Goal: Transaction & Acquisition: Purchase product/service

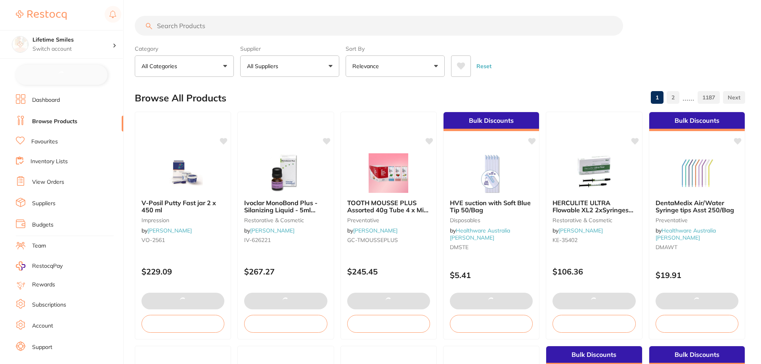
checkbox input "false"
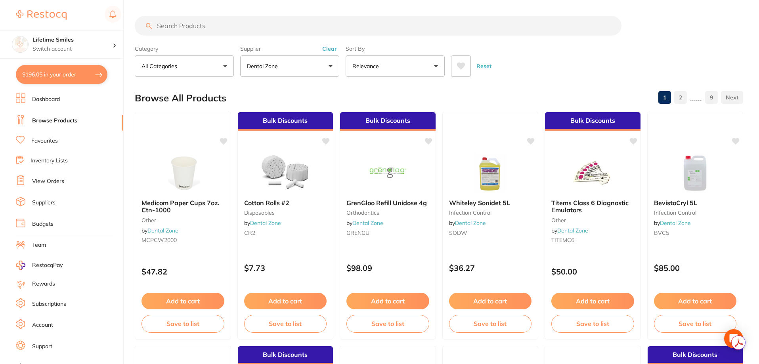
click at [192, 33] on input "search" at bounding box center [378, 26] width 487 height 20
click at [329, 67] on button "Dental Zone" at bounding box center [289, 65] width 99 height 21
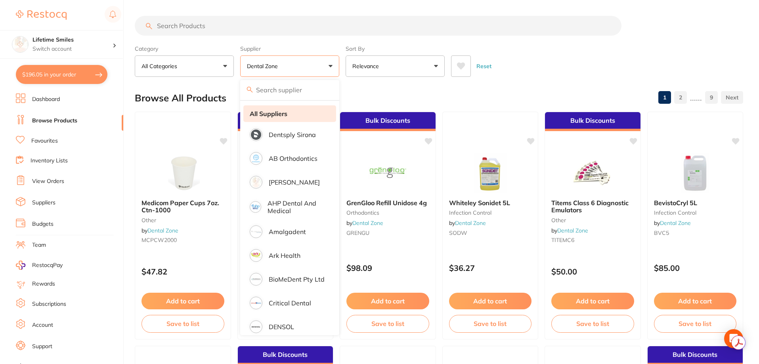
click at [268, 113] on strong "All Suppliers" at bounding box center [269, 113] width 38 height 7
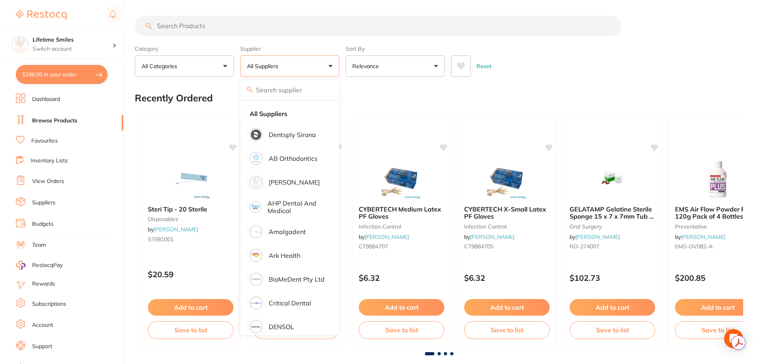
click at [185, 23] on input "search" at bounding box center [378, 26] width 487 height 20
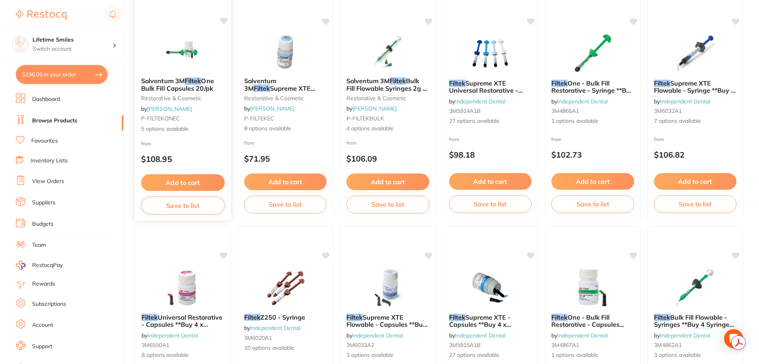
scroll to position [872, 0]
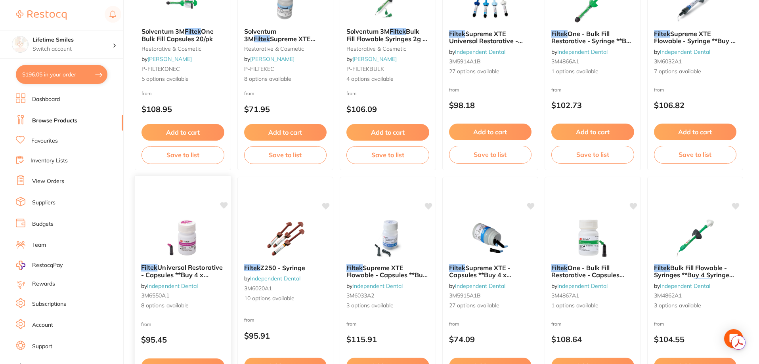
type input "filtek"
click at [182, 266] on span "Universal Restorative - Capsules **Buy 4 x Capsules ** Receive 1" at bounding box center [182, 278] width 82 height 30
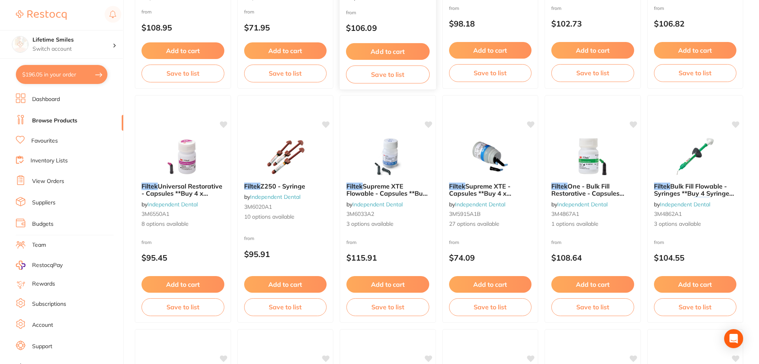
scroll to position [991, 0]
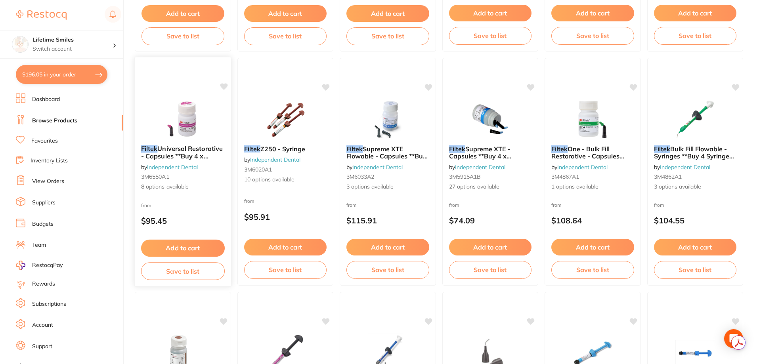
click at [192, 244] on button "Add to cart" at bounding box center [183, 248] width 84 height 17
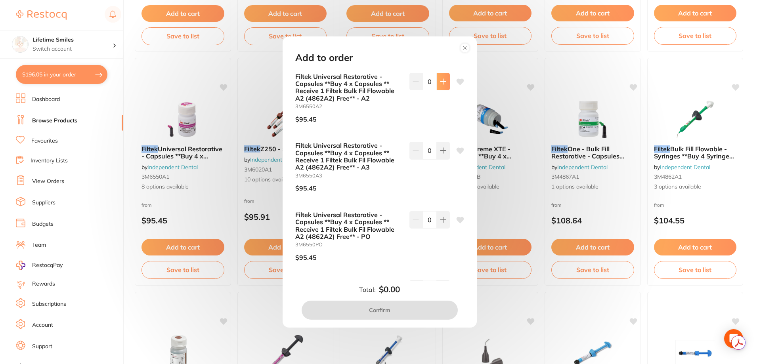
click at [440, 82] on icon at bounding box center [442, 81] width 5 height 5
type input "1"
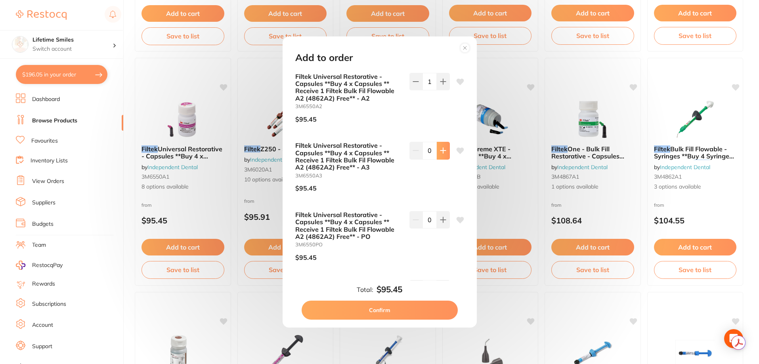
click at [440, 151] on icon at bounding box center [442, 150] width 5 height 5
type input "1"
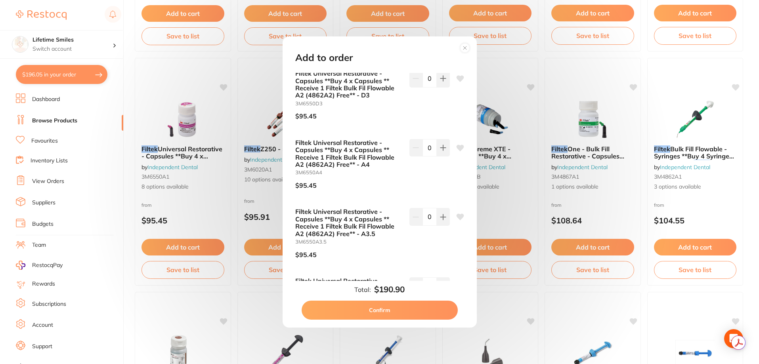
scroll to position [317, 0]
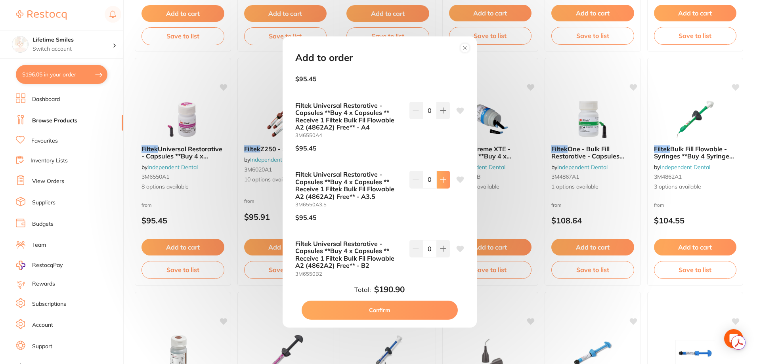
click at [441, 181] on icon at bounding box center [442, 179] width 5 height 5
type input "1"
click at [391, 305] on button "Confirm" at bounding box center [380, 310] width 156 height 19
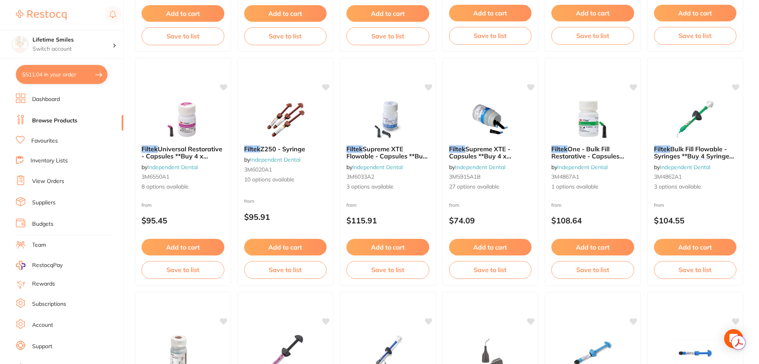
click at [64, 73] on button "$511.04 in your order" at bounding box center [62, 74] width 92 height 19
checkbox input "true"
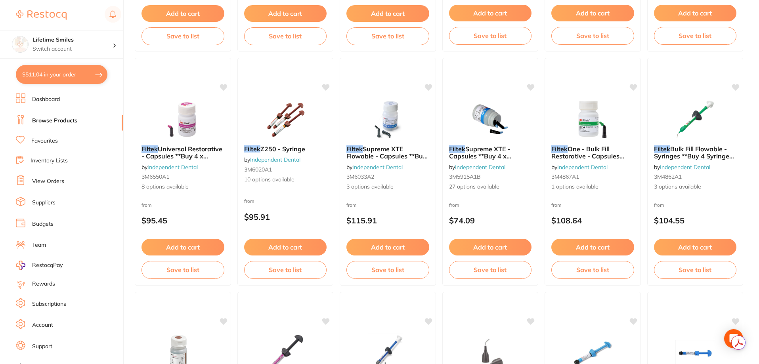
checkbox input "true"
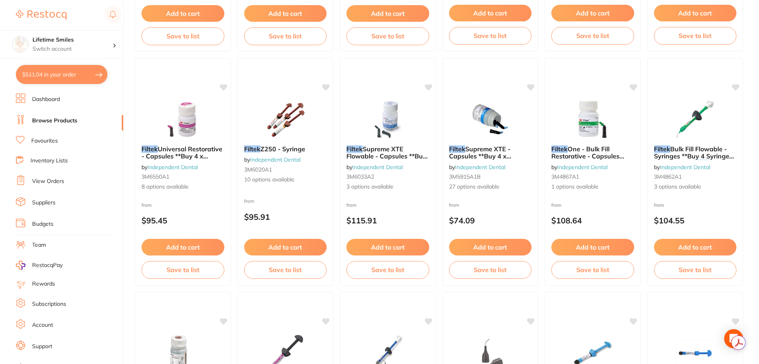
checkbox input "true"
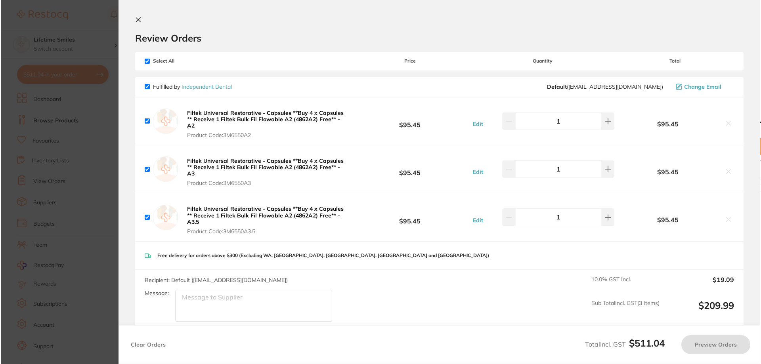
scroll to position [0, 0]
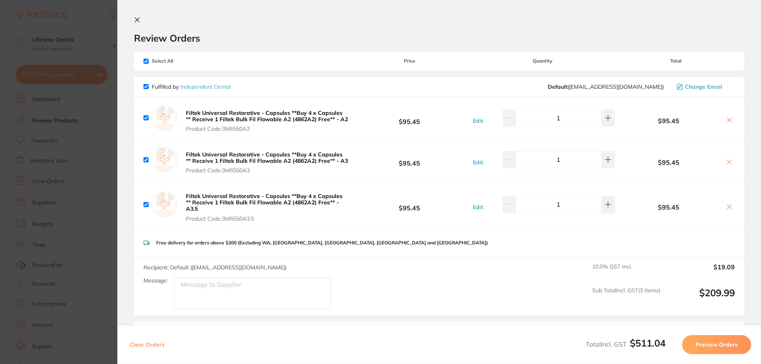
click at [138, 20] on icon at bounding box center [137, 20] width 6 height 6
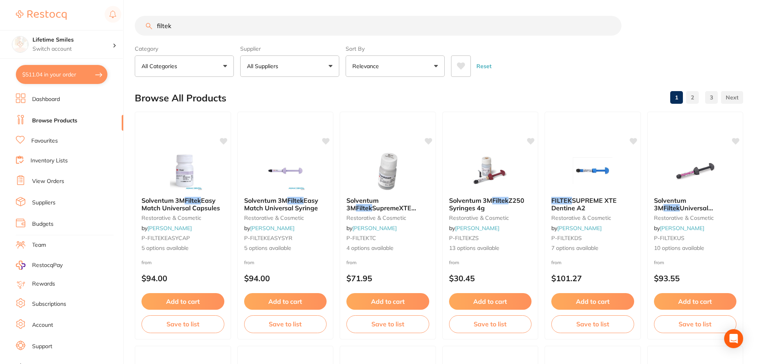
click at [286, 65] on button "All Suppliers" at bounding box center [289, 65] width 99 height 21
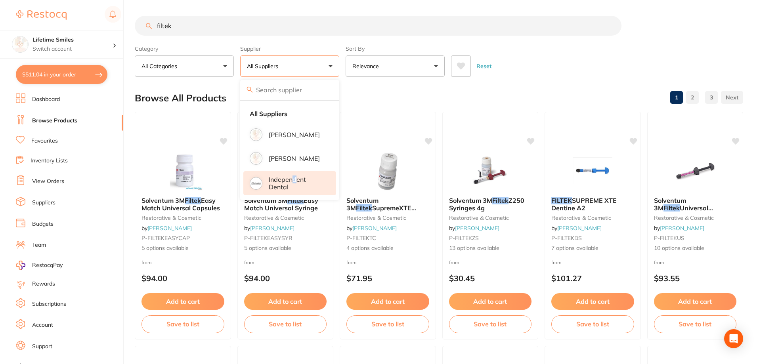
click at [294, 183] on p "Independent Dental" at bounding box center [297, 183] width 56 height 15
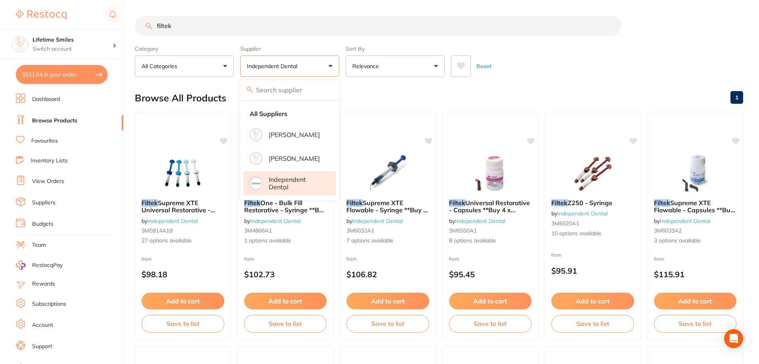
drag, startPoint x: 171, startPoint y: 25, endPoint x: 121, endPoint y: 25, distance: 49.5
click at [121, 25] on div "$511.04 Lifetime Smiles Switch account Lifetime Smiles $511.04 in your order Da…" at bounding box center [379, 182] width 759 height 364
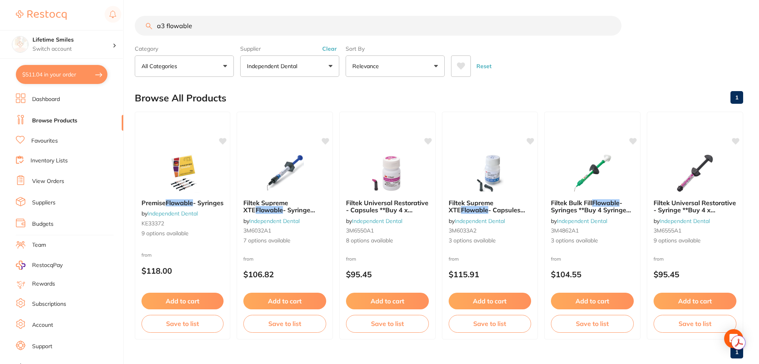
click at [67, 74] on button "$511.04 in your order" at bounding box center [62, 74] width 92 height 19
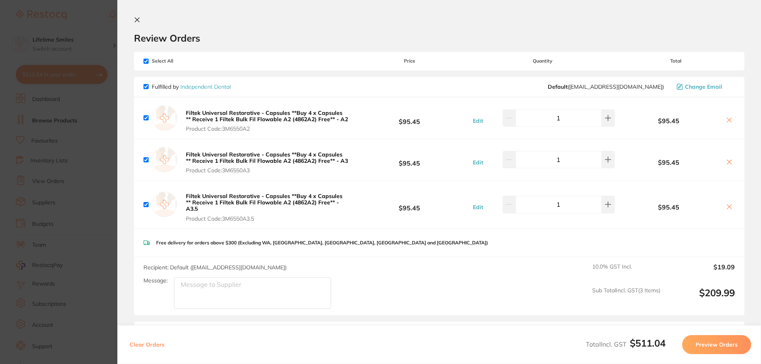
click at [136, 20] on icon at bounding box center [137, 20] width 6 height 6
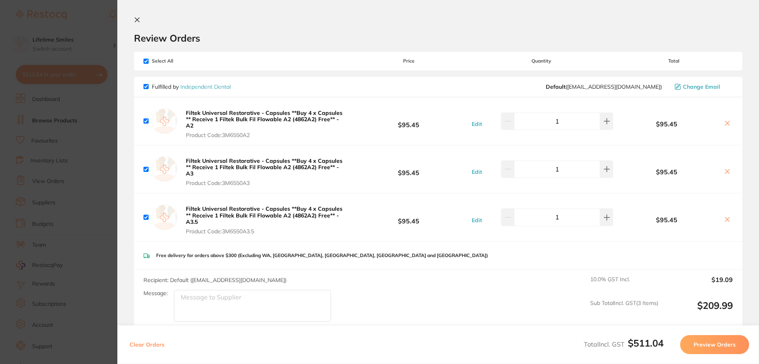
scroll to position [0, 0]
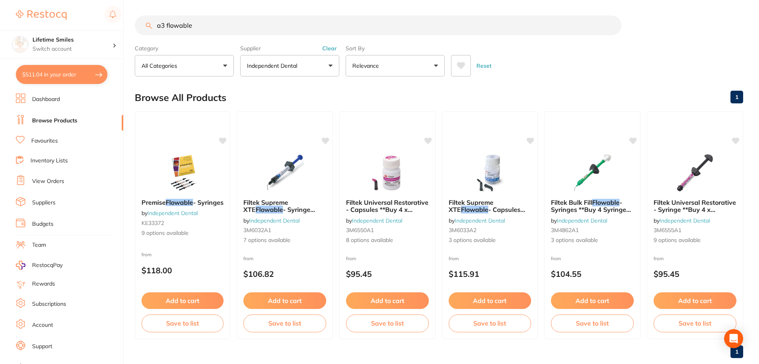
drag, startPoint x: 209, startPoint y: 27, endPoint x: 126, endPoint y: 24, distance: 83.7
click at [126, 24] on div "$511.04 Lifetime Smiles Switch account Lifetime Smiles $511.04 in your order Da…" at bounding box center [379, 182] width 759 height 364
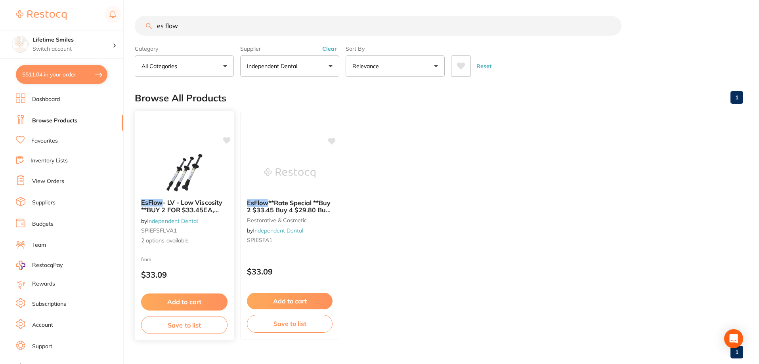
type input "es flow"
click at [164, 206] on span "- LV - Low Viscosity **BUY 2 FOR $33.45EA, BUY 4 FOR $29.80ea, OR BUY 6 FOR $25…" at bounding box center [181, 214] width 81 height 30
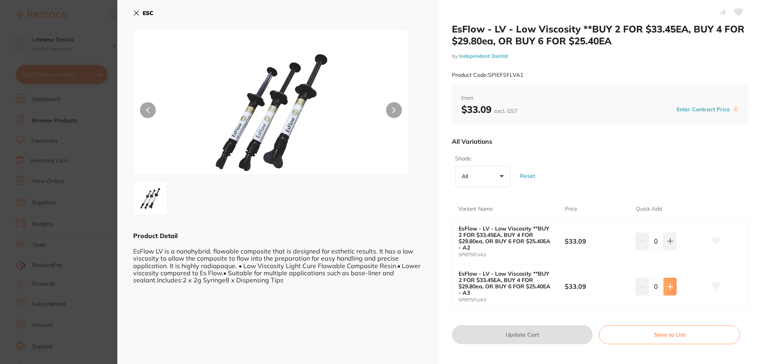
click at [668, 285] on icon at bounding box center [670, 287] width 6 height 6
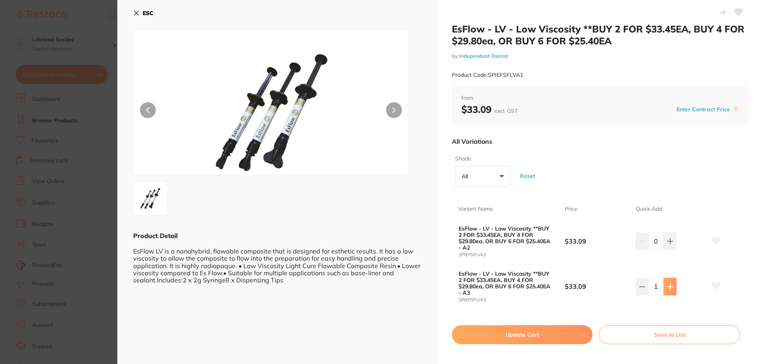
click at [668, 285] on icon at bounding box center [670, 287] width 6 height 6
type input "2"
click at [531, 335] on button "Update Cart" at bounding box center [522, 334] width 141 height 19
checkbox input "false"
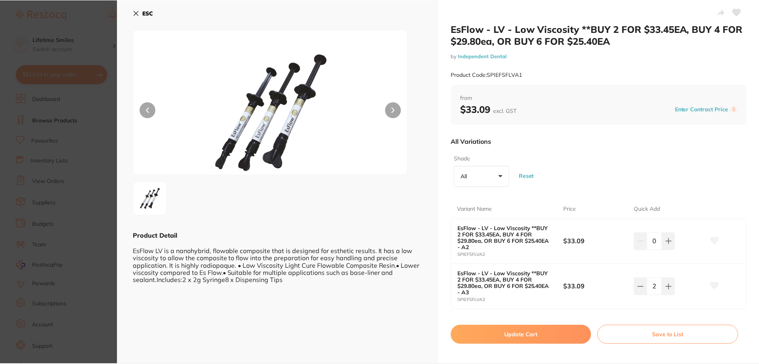
scroll to position [0, 0]
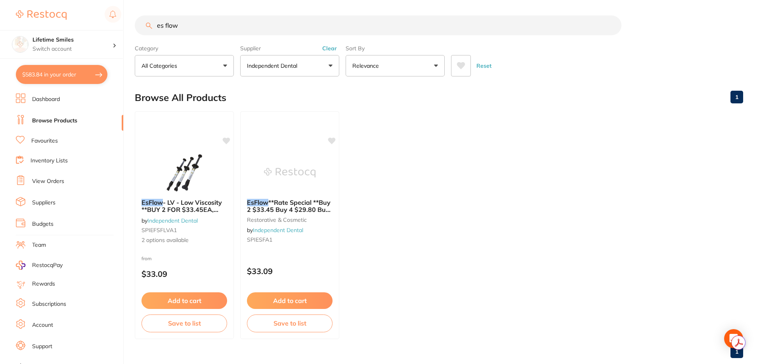
click at [53, 71] on button "$583.84 in your order" at bounding box center [62, 74] width 92 height 19
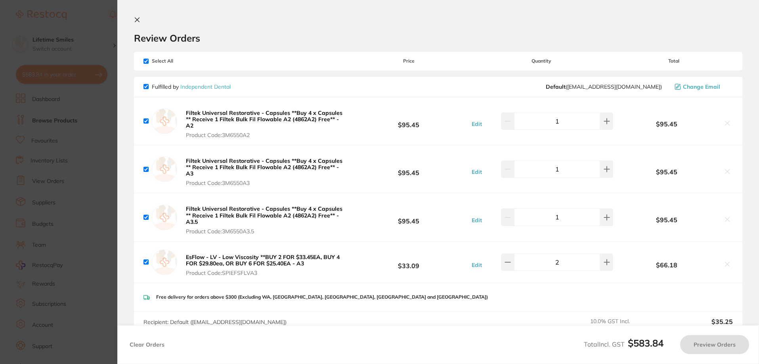
checkbox input "true"
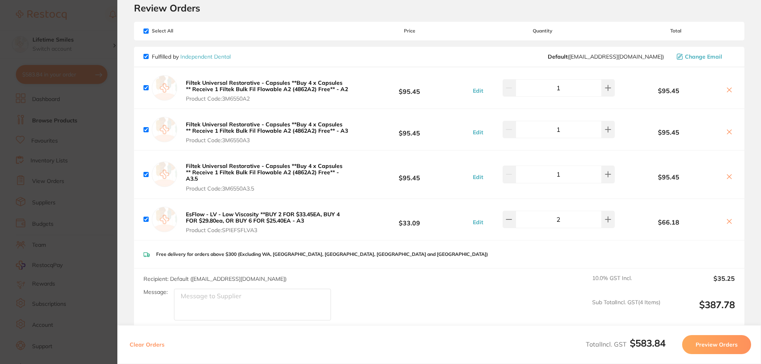
scroll to position [79, 0]
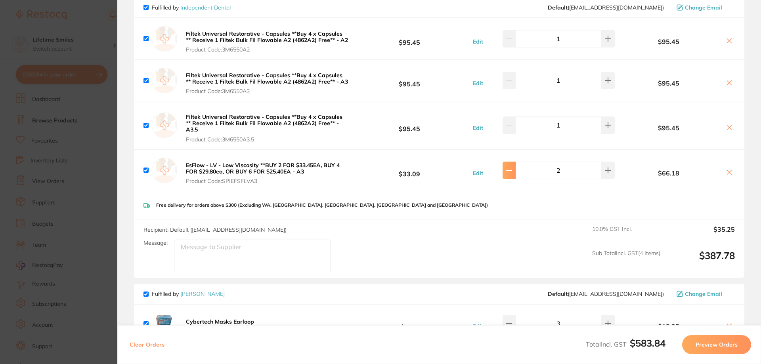
click at [512, 170] on icon at bounding box center [508, 170] width 5 height 0
type input "1"
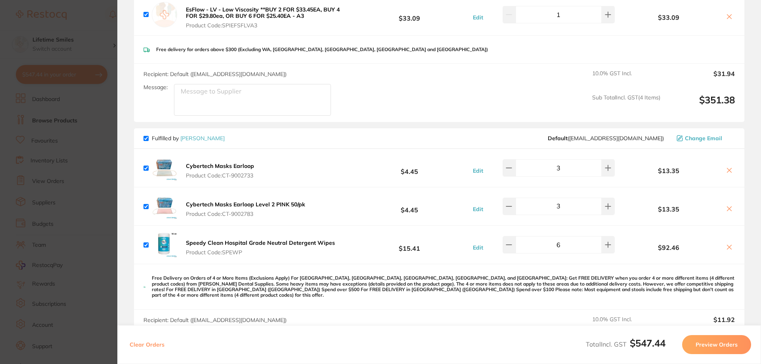
scroll to position [317, 0]
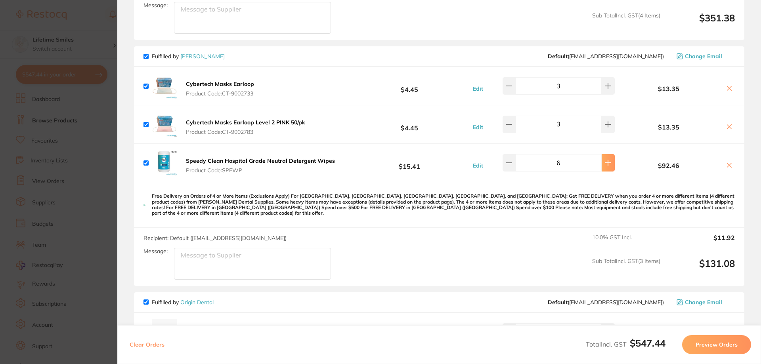
click at [605, 160] on icon at bounding box center [608, 163] width 6 height 6
type input "8"
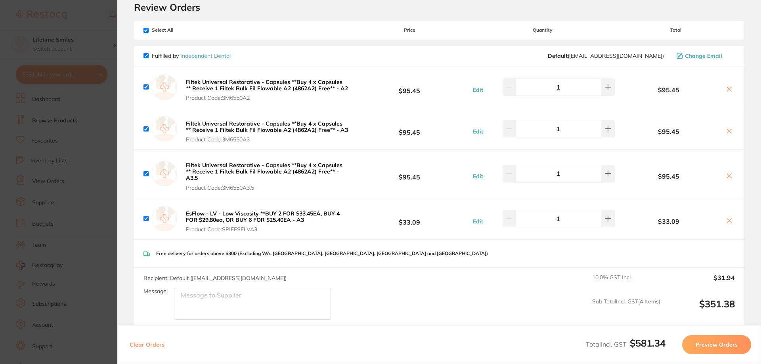
scroll to position [0, 0]
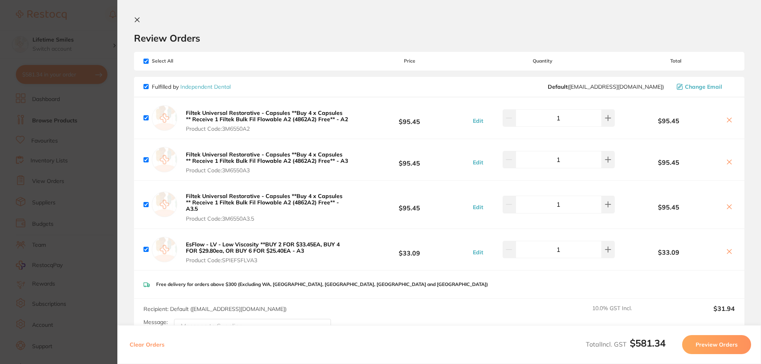
click at [138, 22] on icon at bounding box center [137, 20] width 6 height 6
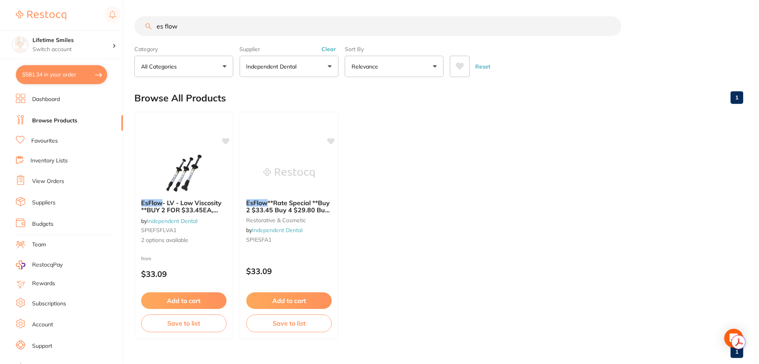
scroll to position [0, 0]
drag, startPoint x: 185, startPoint y: 28, endPoint x: 118, endPoint y: 29, distance: 67.0
click at [118, 29] on div "$581.34 Lifetime Smiles Switch account Lifetime Smiles $581.34 in your order Da…" at bounding box center [379, 182] width 759 height 364
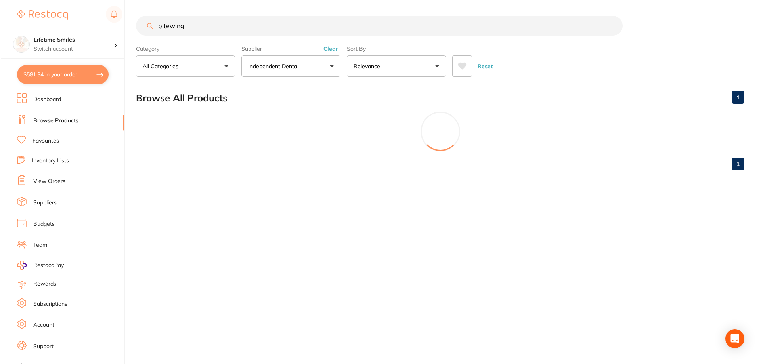
scroll to position [0, 0]
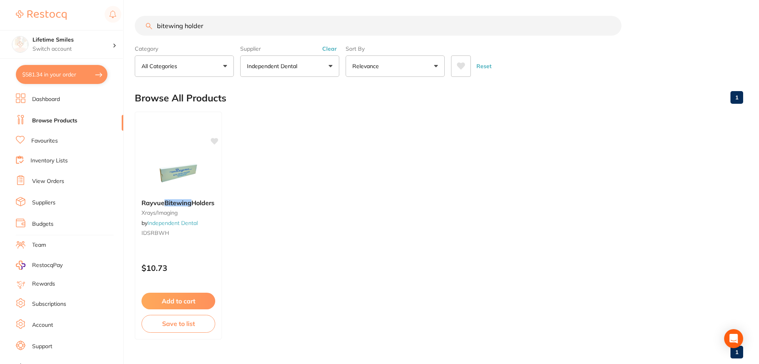
type input "bitewing holder"
drag, startPoint x: 213, startPoint y: 25, endPoint x: 115, endPoint y: 25, distance: 97.9
click at [115, 25] on div "$581.34 Lifetime Smiles Switch account Lifetime Smiles $581.34 in your order Da…" at bounding box center [379, 182] width 759 height 364
click at [328, 68] on button "Independent Dental" at bounding box center [289, 65] width 99 height 21
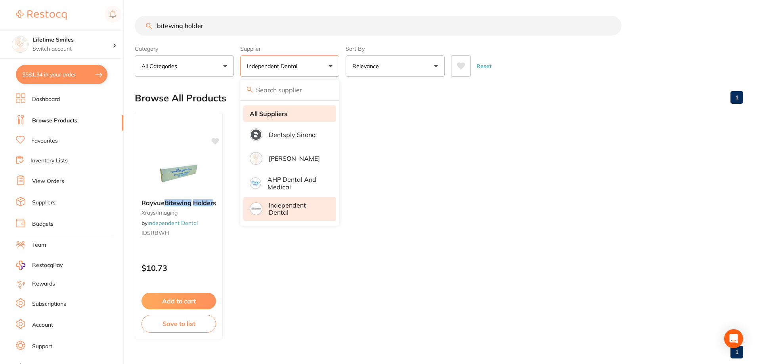
click at [276, 114] on strong "All Suppliers" at bounding box center [269, 113] width 38 height 7
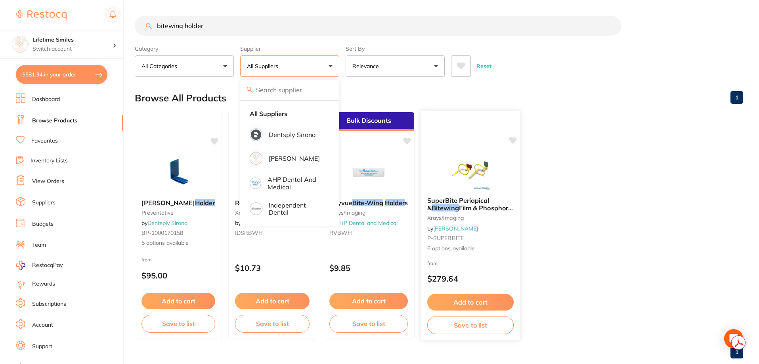
click at [464, 200] on span "SuperBite Periapical &" at bounding box center [458, 204] width 62 height 15
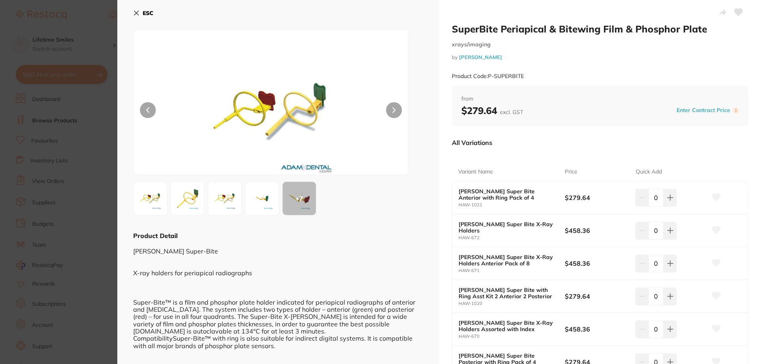
click at [138, 14] on icon at bounding box center [136, 13] width 6 height 6
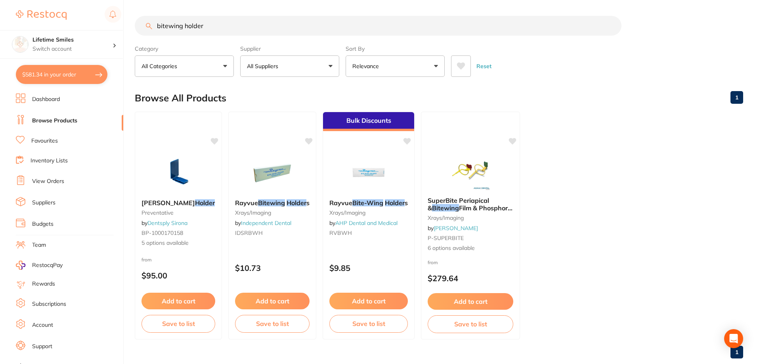
drag, startPoint x: 231, startPoint y: 27, endPoint x: 562, endPoint y: 19, distance: 330.6
click at [493, 25] on input "bitewing holder" at bounding box center [378, 26] width 487 height 20
click at [611, 25] on input "bitewing holder" at bounding box center [378, 26] width 487 height 20
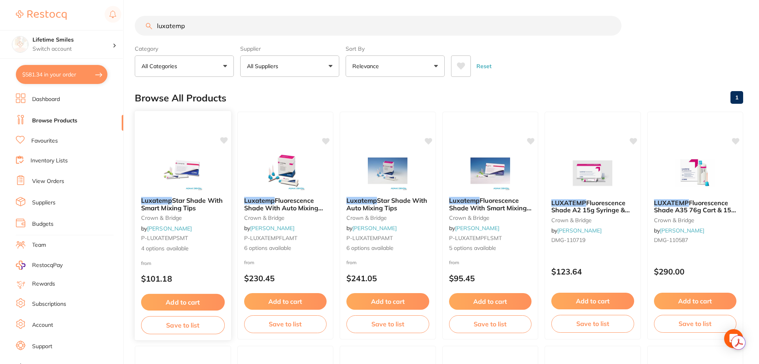
type input "luxatemp"
click at [183, 204] on span "Star Shade With Smart Mixing Tips" at bounding box center [182, 204] width 82 height 15
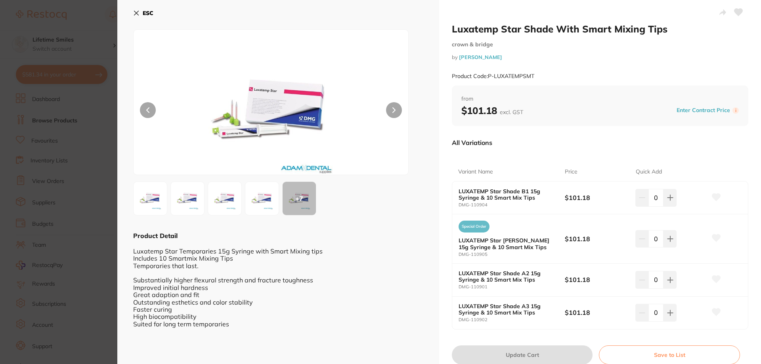
click at [137, 10] on icon at bounding box center [136, 13] width 6 height 6
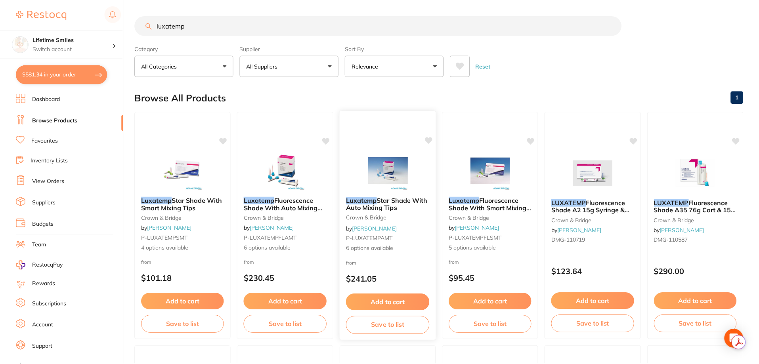
scroll to position [0, 0]
click at [299, 198] on span "Fluorescence Shade With Auto Mixing Tips" at bounding box center [283, 207] width 80 height 23
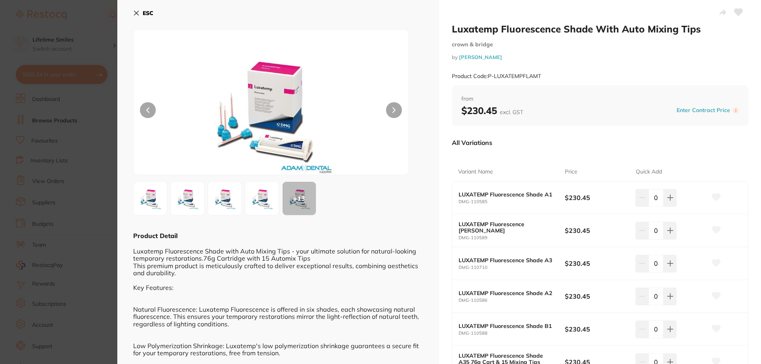
click at [137, 14] on icon at bounding box center [136, 13] width 6 height 6
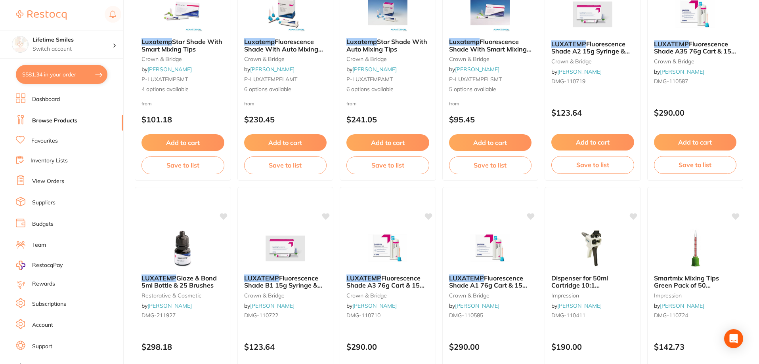
scroll to position [119, 0]
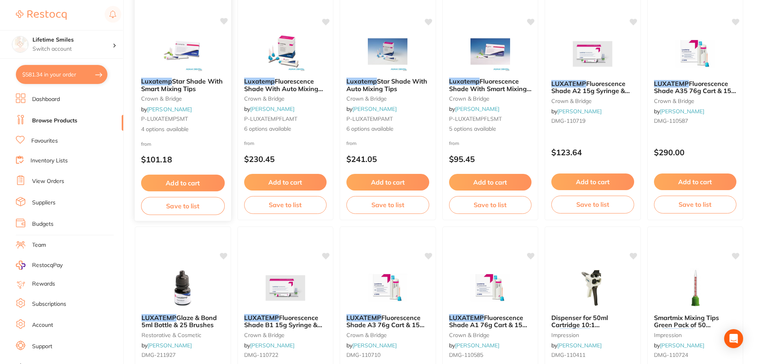
click at [182, 177] on button "Add to cart" at bounding box center [183, 183] width 84 height 17
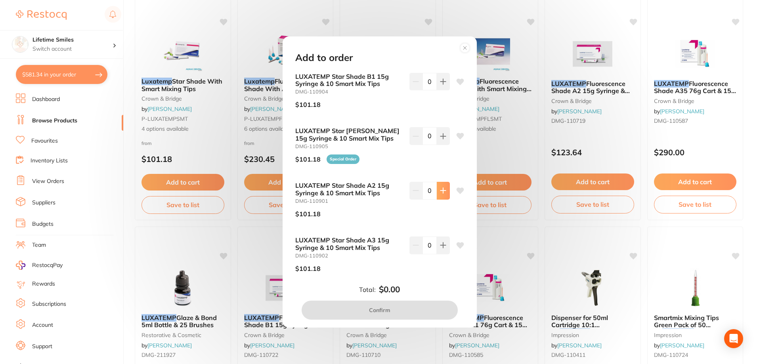
click at [443, 191] on icon at bounding box center [442, 190] width 5 height 5
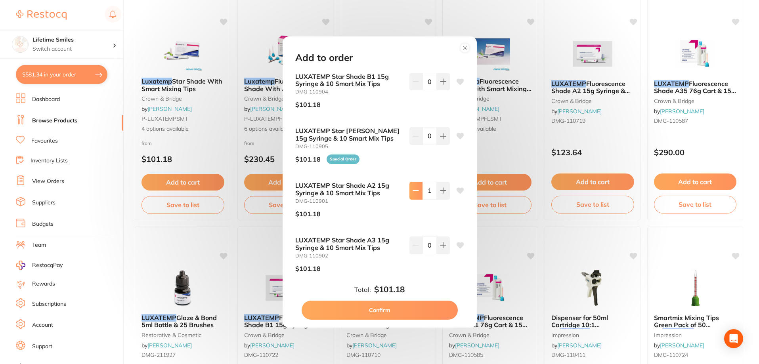
click at [412, 192] on icon at bounding box center [415, 190] width 6 height 6
type input "0"
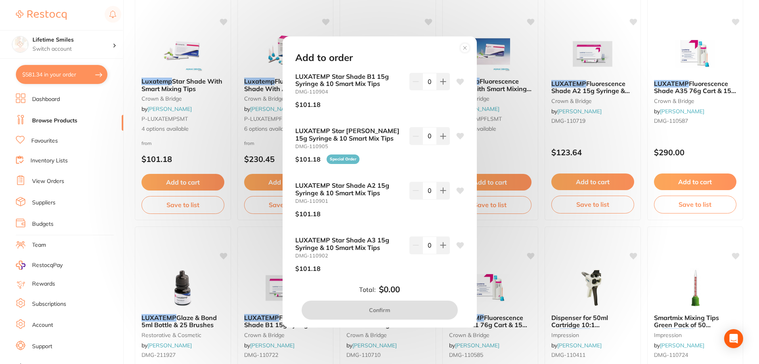
click at [464, 45] on circle at bounding box center [464, 47] width 9 height 9
